Goal: Information Seeking & Learning: Check status

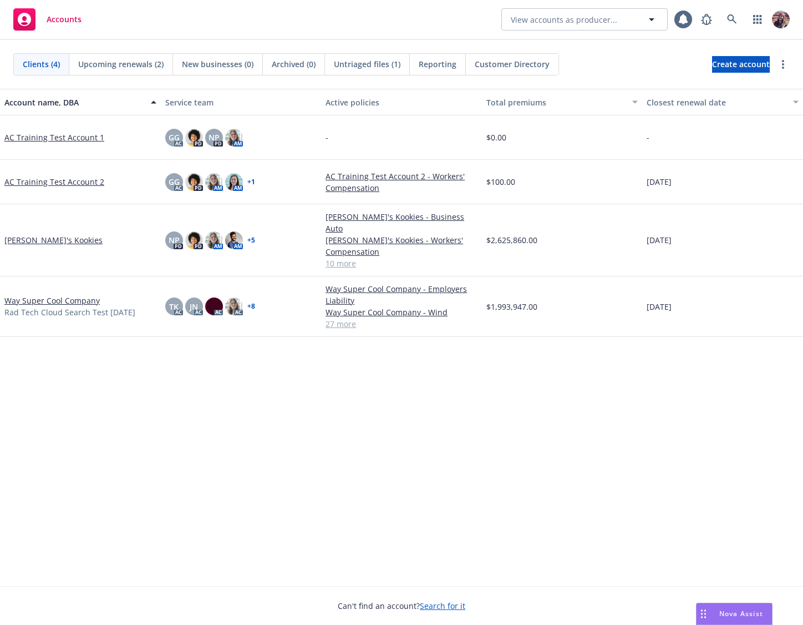
click at [426, 64] on span "Reporting" at bounding box center [438, 64] width 38 height 12
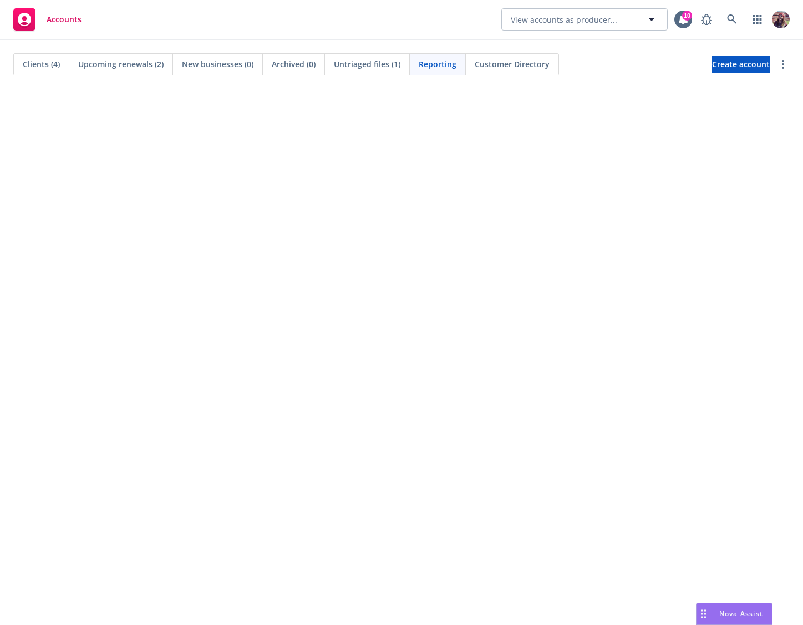
click at [291, 13] on div "Accounts View accounts as producer... 10" at bounding box center [401, 20] width 803 height 40
click at [621, 93] on div at bounding box center [401, 357] width 803 height 536
